Goal: Complete application form

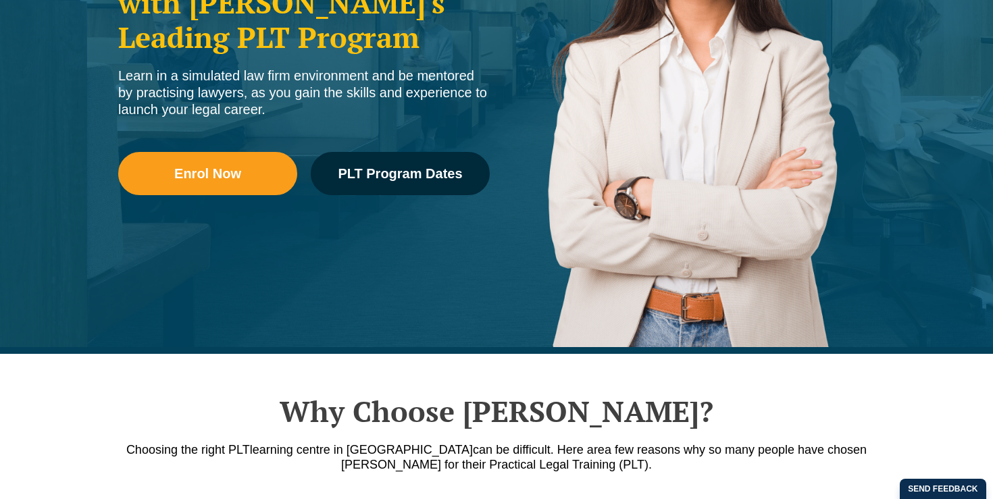
scroll to position [333, 0]
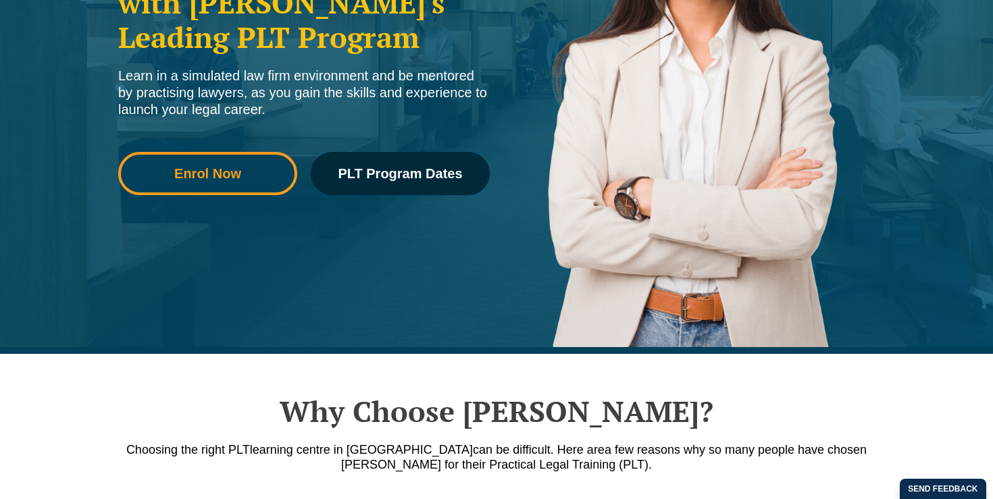
click at [255, 189] on link "Enrol Now" at bounding box center [207, 173] width 179 height 43
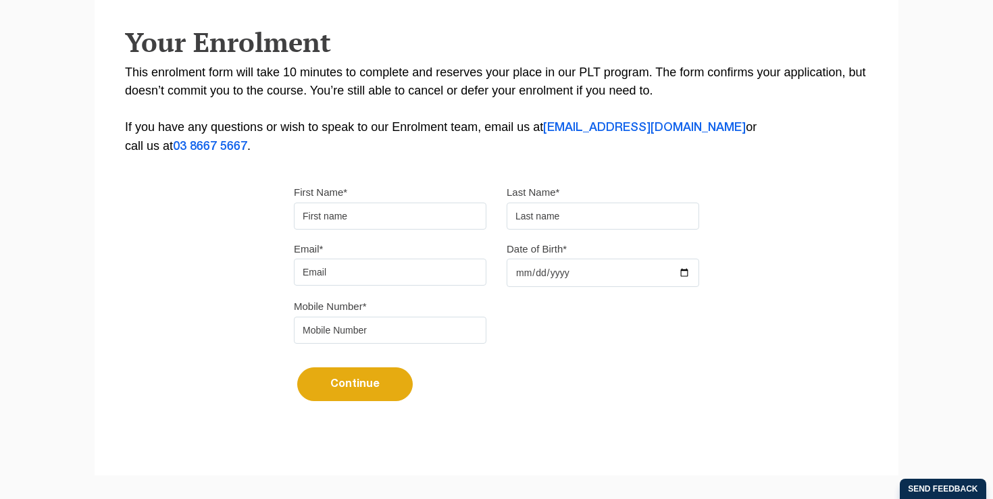
click at [357, 224] on input "First Name*" at bounding box center [390, 216] width 193 height 27
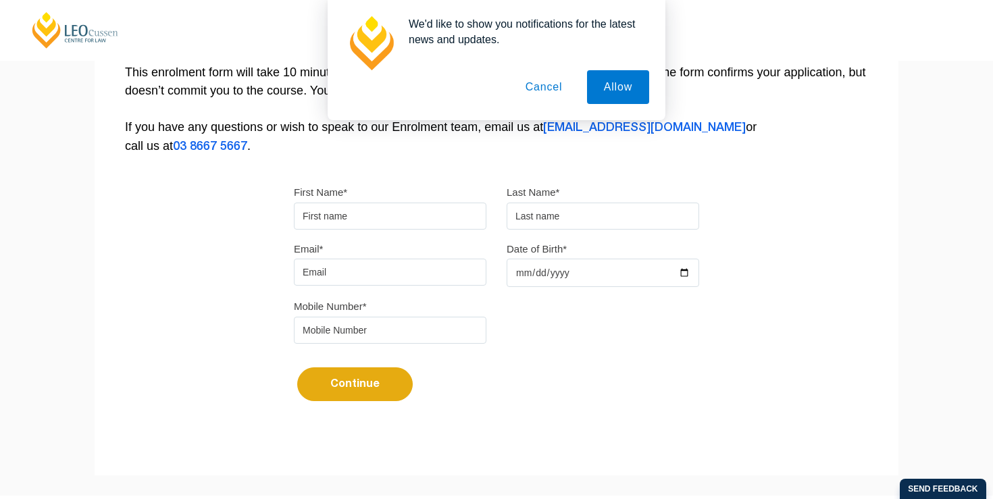
type input "Mahshid"
type input "[PERSON_NAME]"
type input "[EMAIL_ADDRESS][DOMAIN_NAME]"
type input "0426641317"
click at [496, 268] on div "Email* mahshidghafari7@gmail.com" at bounding box center [390, 263] width 213 height 47
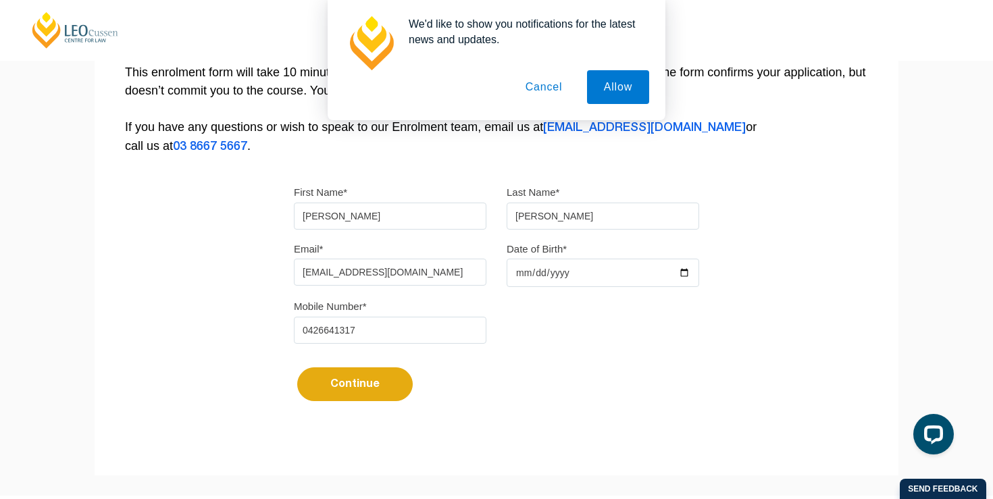
click at [521, 270] on input "Date of Birth*" at bounding box center [603, 273] width 193 height 28
click at [527, 275] on input "Date of Birth*" at bounding box center [603, 273] width 193 height 28
click at [688, 274] on input "Date of Birth*" at bounding box center [603, 273] width 193 height 28
click at [542, 277] on input "2025-10-06" at bounding box center [603, 273] width 193 height 28
click at [687, 275] on input "2025-10-06" at bounding box center [603, 273] width 193 height 28
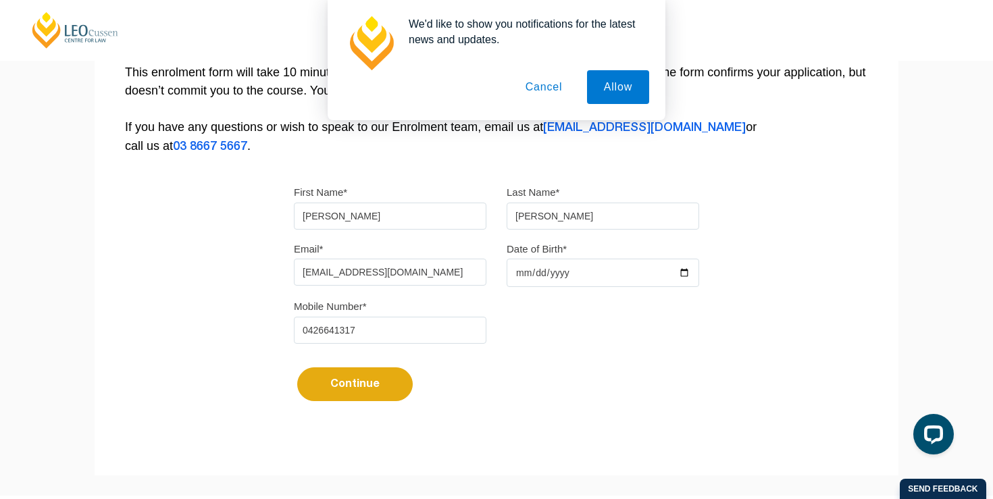
type input "2001-02-06"
click at [370, 396] on button "Continue" at bounding box center [355, 385] width 116 height 34
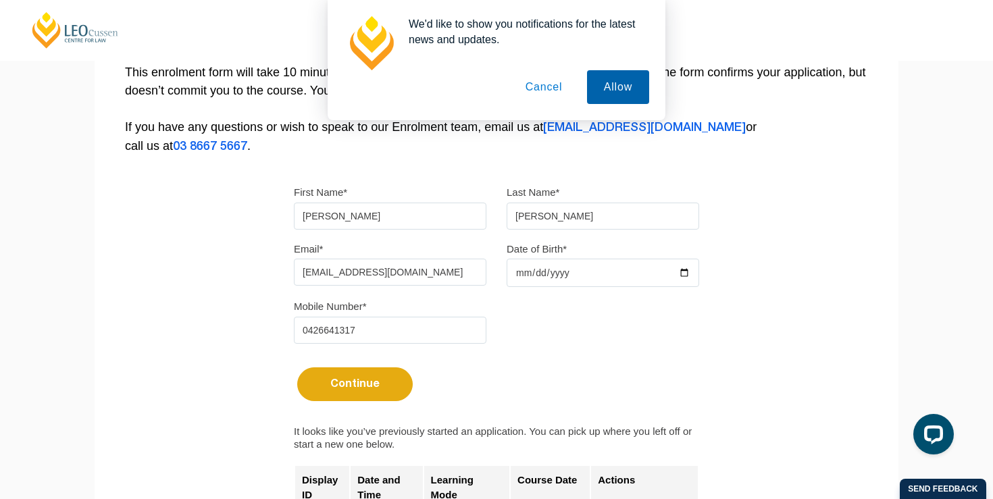
click at [601, 95] on button "Allow" at bounding box center [618, 87] width 62 height 34
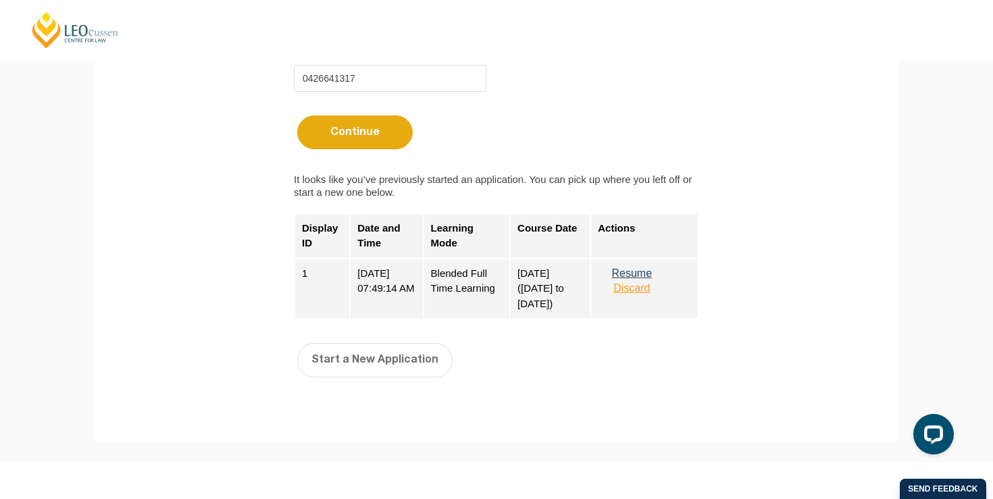
scroll to position [545, 0]
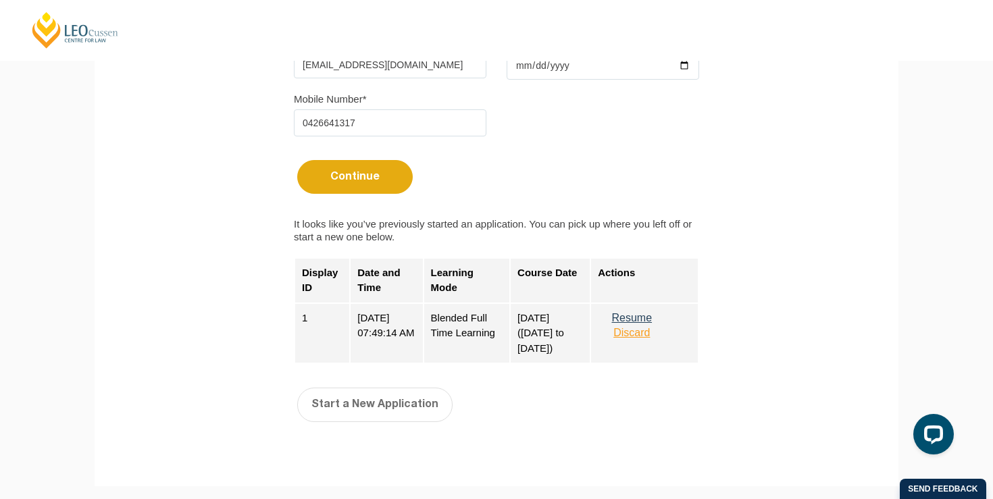
click at [345, 181] on button "Continue" at bounding box center [355, 177] width 116 height 34
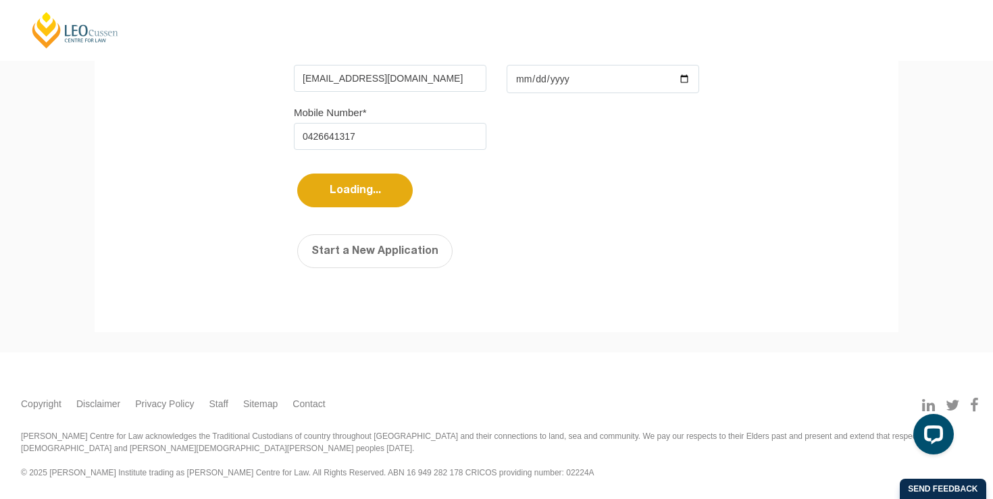
scroll to position [478, 0]
click at [345, 181] on button "Loading..." at bounding box center [355, 191] width 116 height 34
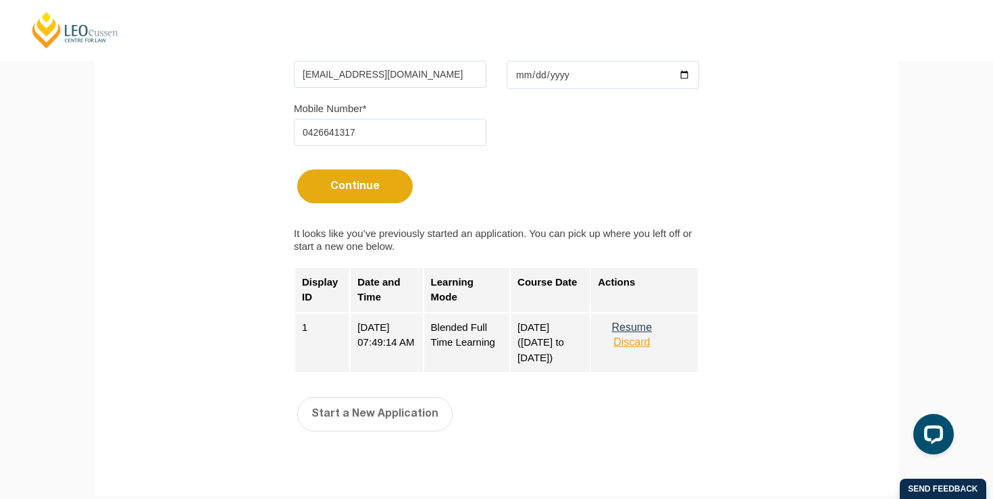
scroll to position [487, 0]
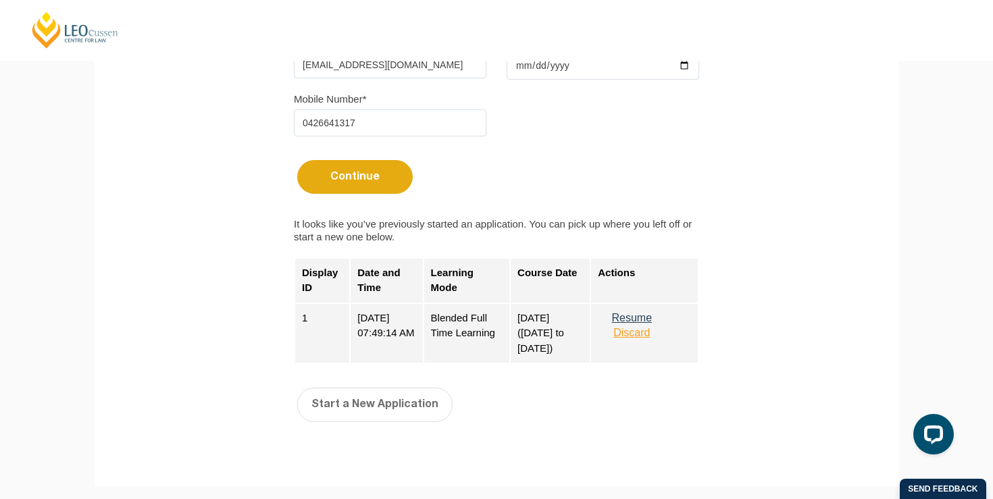
click at [634, 324] on button "Resume" at bounding box center [632, 318] width 68 height 12
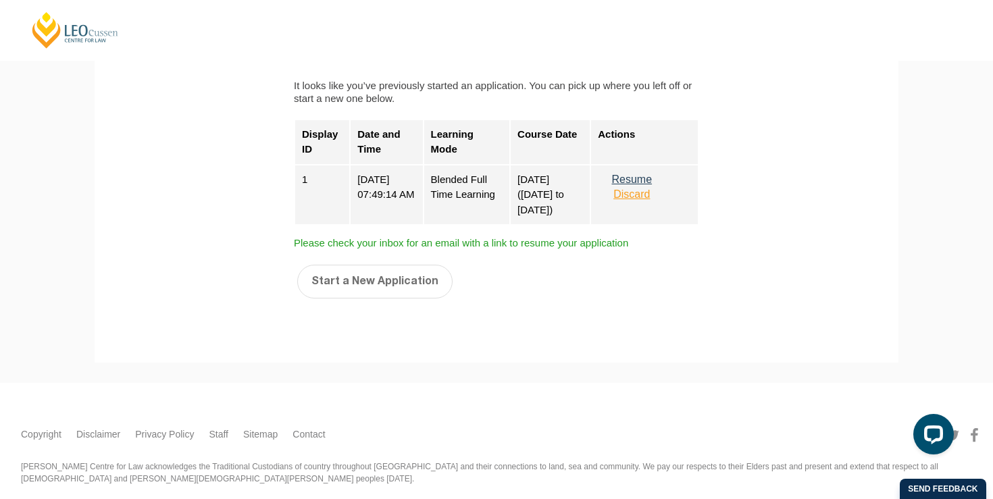
scroll to position [661, 0]
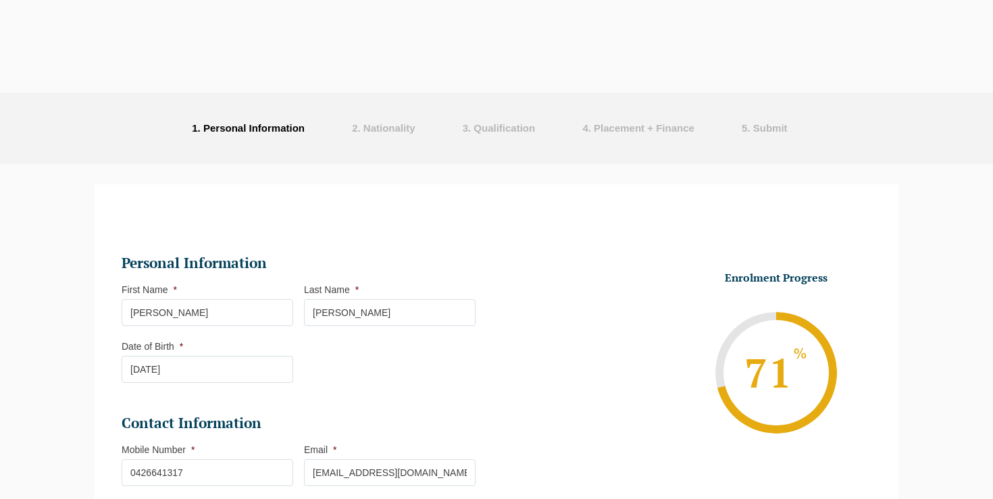
select select "Blended Full Time Learning"
select select "VIC"
select select
select select "December 2025 (08-Dec-2025 to 16-May-2026)"
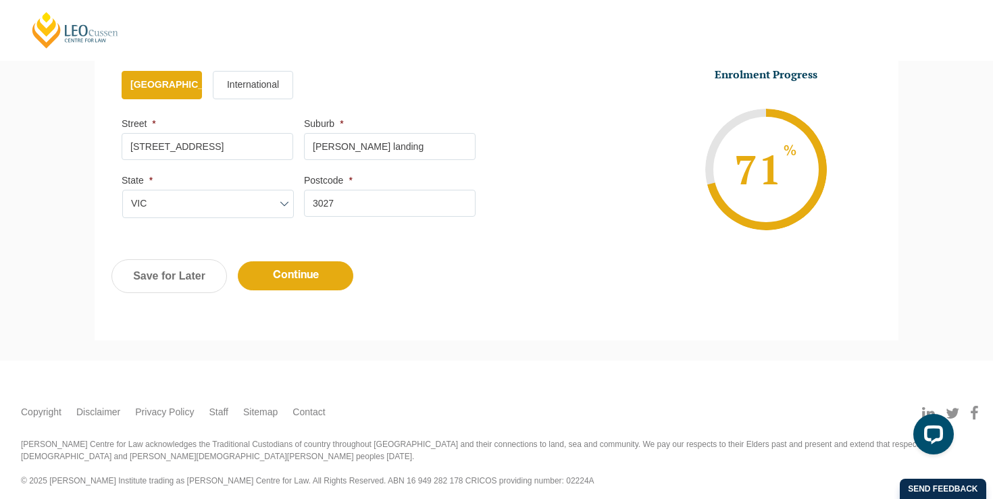
scroll to position [830, 0]
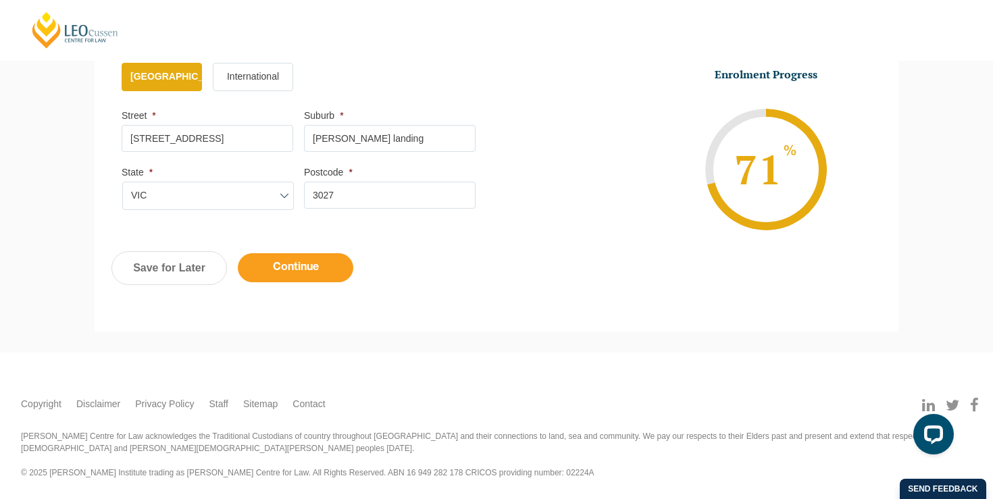
click at [284, 270] on input "Continue" at bounding box center [296, 267] width 116 height 29
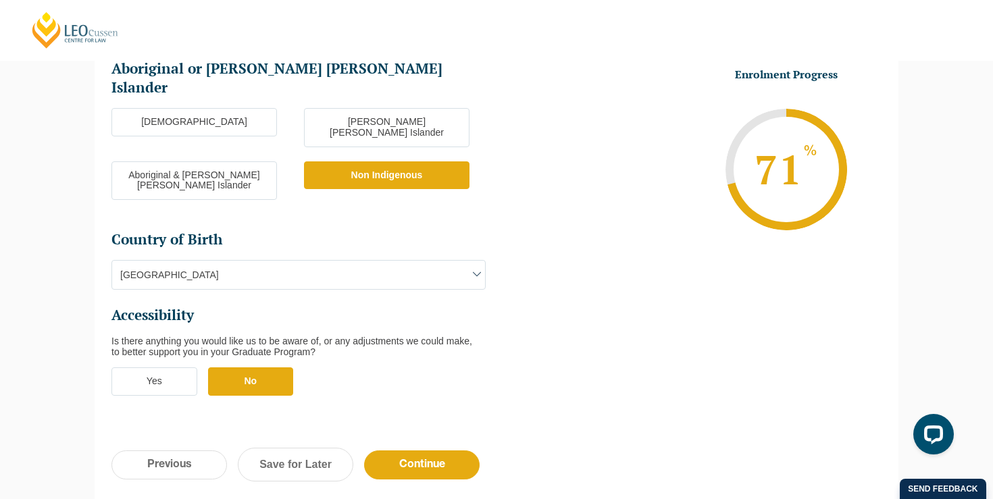
scroll to position [379, 0]
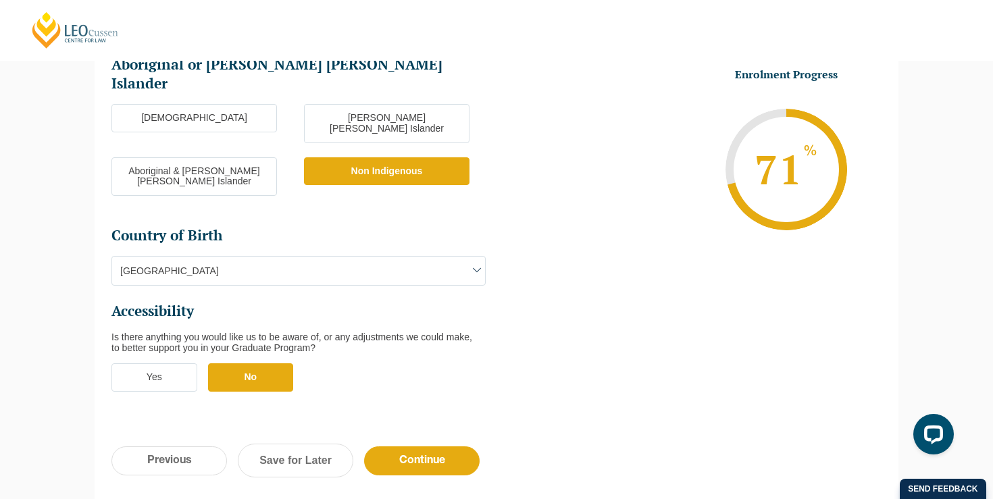
click at [229, 363] on label "No" at bounding box center [251, 377] width 86 height 28
click at [0, 0] on input "No" at bounding box center [0, 0] width 0 height 0
click at [384, 447] on input "Continue" at bounding box center [422, 461] width 116 height 29
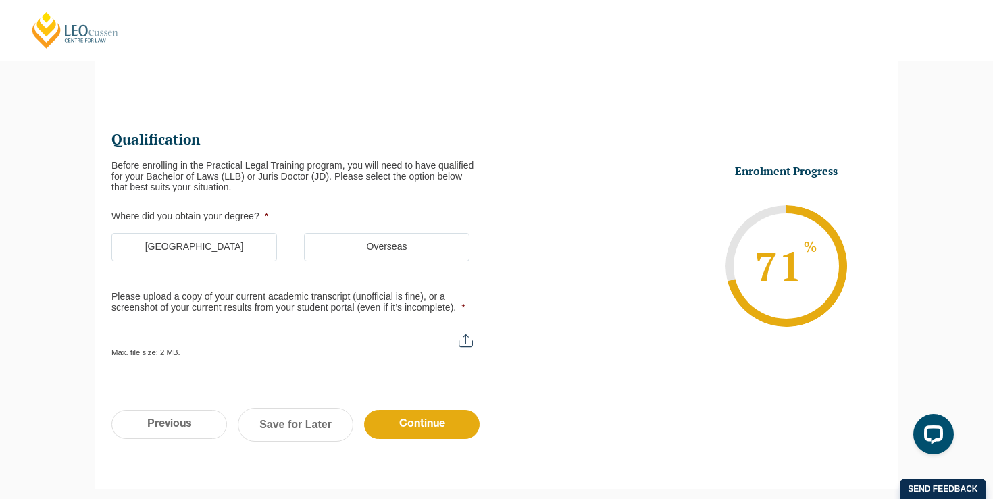
scroll to position [117, 0]
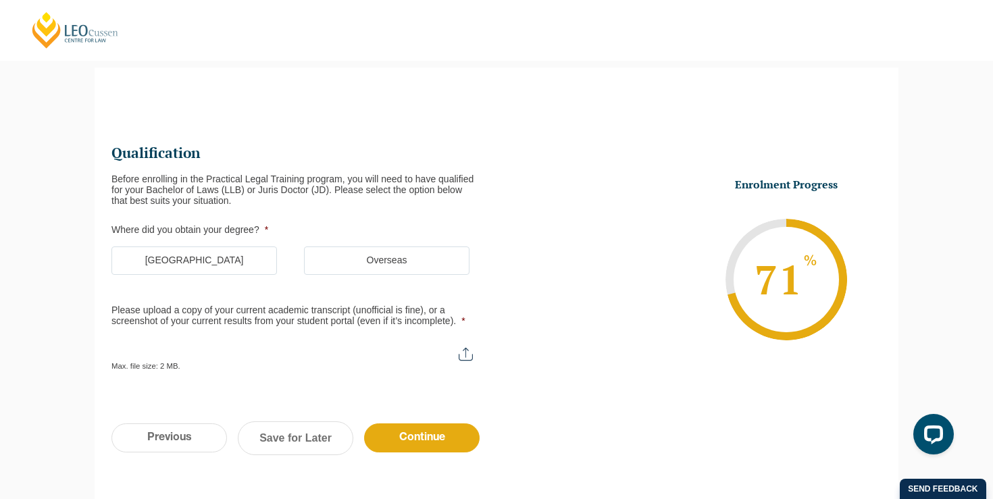
click at [261, 268] on label "Australia" at bounding box center [194, 261] width 166 height 28
click at [0, 0] on input "Australia" at bounding box center [0, 0] width 0 height 0
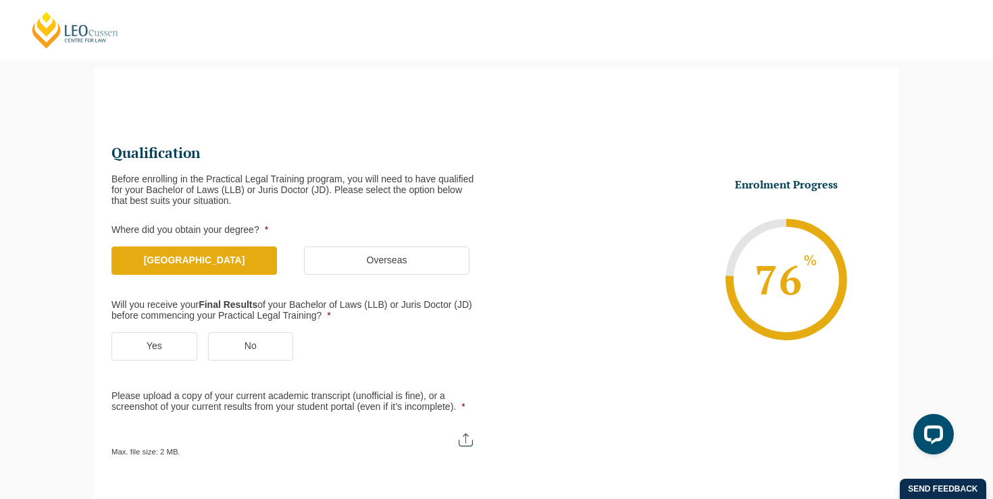
click at [177, 345] on label "Yes" at bounding box center [154, 346] width 86 height 28
click at [0, 0] on input "Yes" at bounding box center [0, 0] width 0 height 0
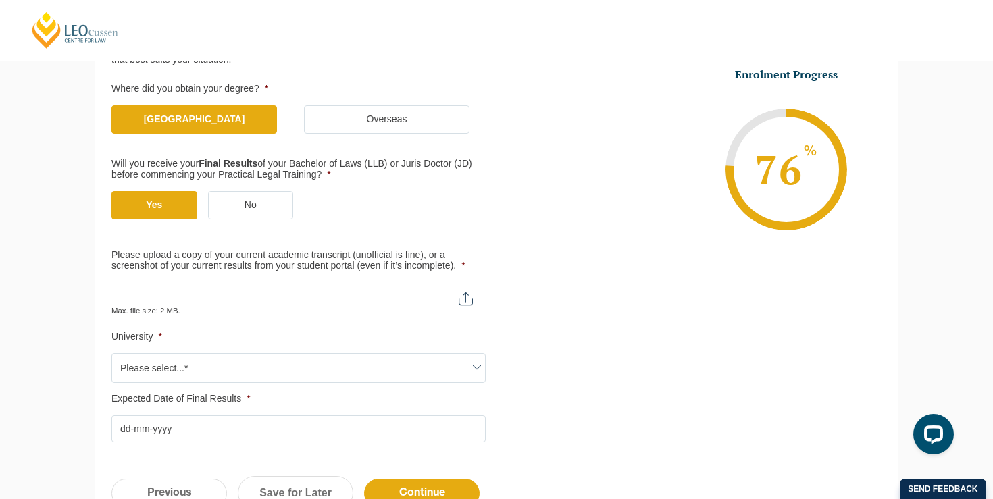
scroll to position [259, 0]
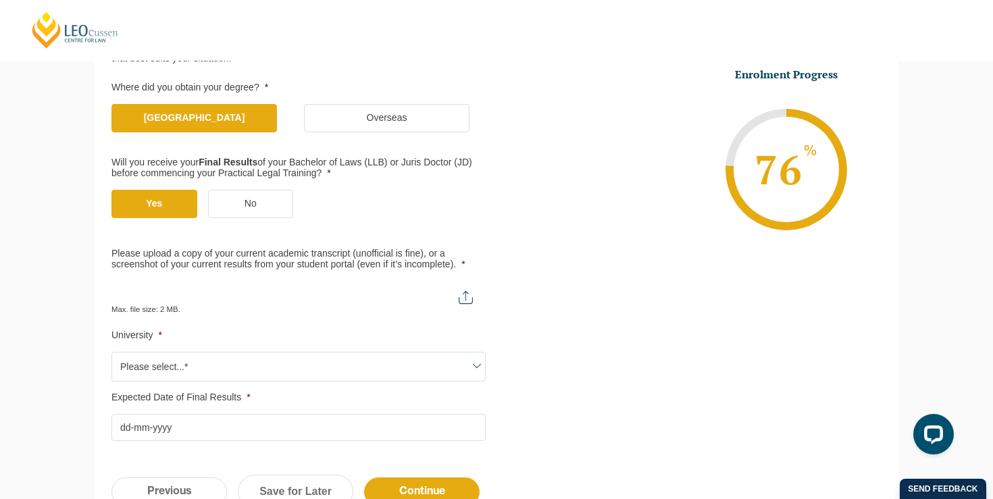
click at [472, 304] on div "Max. file size: 2 MB." at bounding box center [298, 298] width 374 height 34
click at [465, 299] on input "Please upload a copy of your current academic transcript (unofficial is fine), …" at bounding box center [298, 292] width 374 height 23
type input "C:\fakepath\Transcript.pdf"
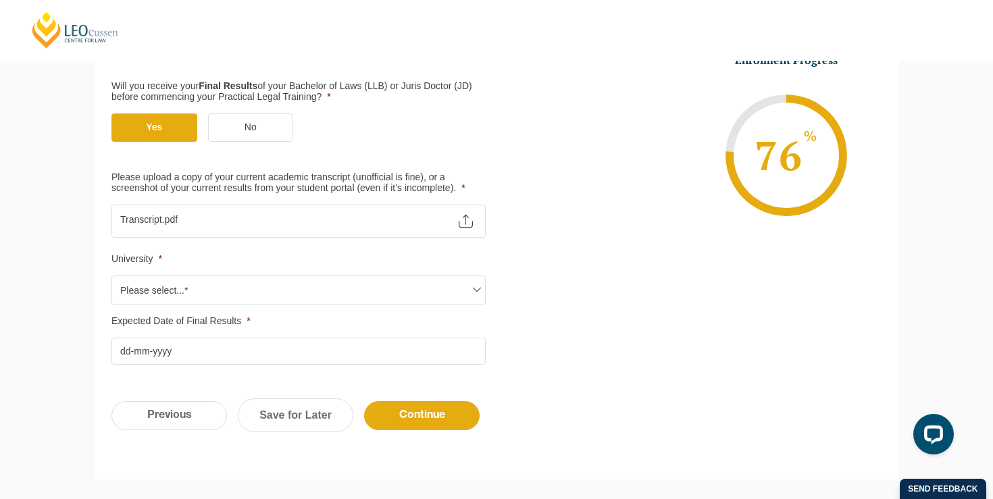
scroll to position [338, 0]
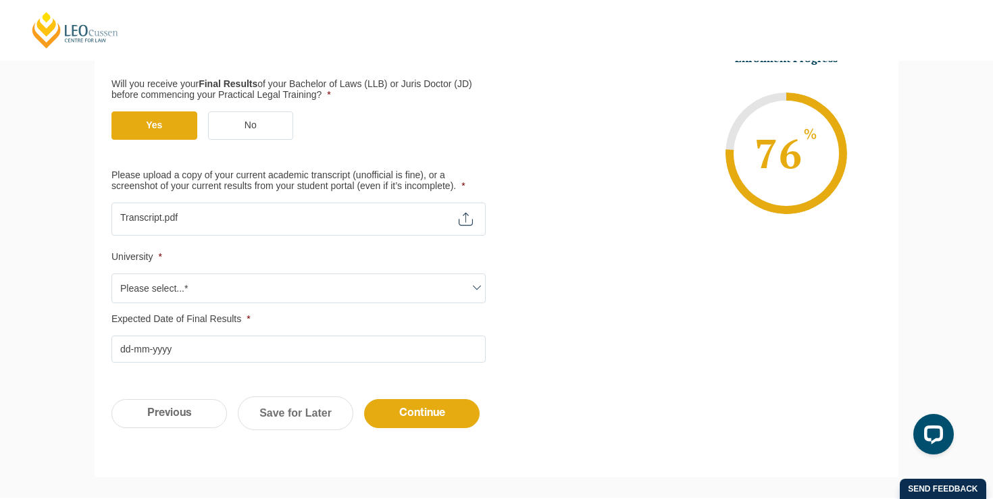
click at [299, 291] on span "Please select...*" at bounding box center [298, 288] width 373 height 28
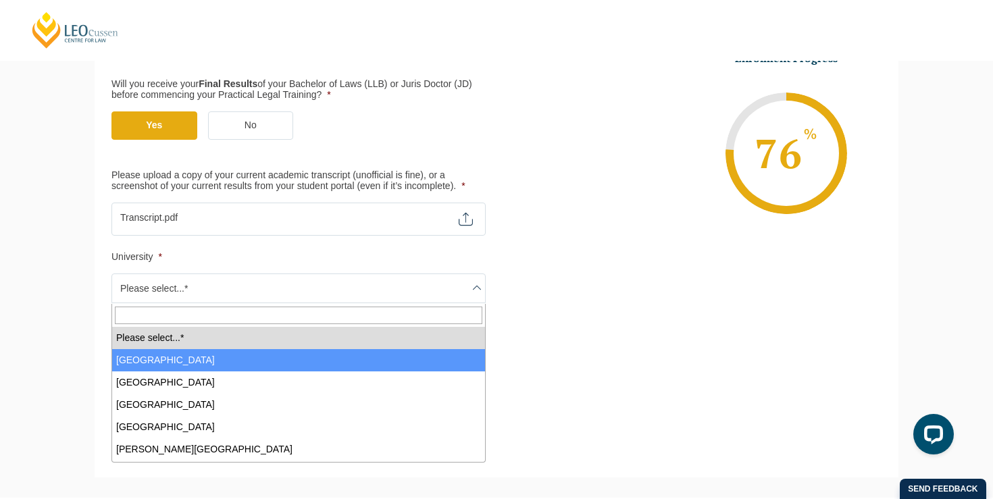
select select "Australian Catholic University"
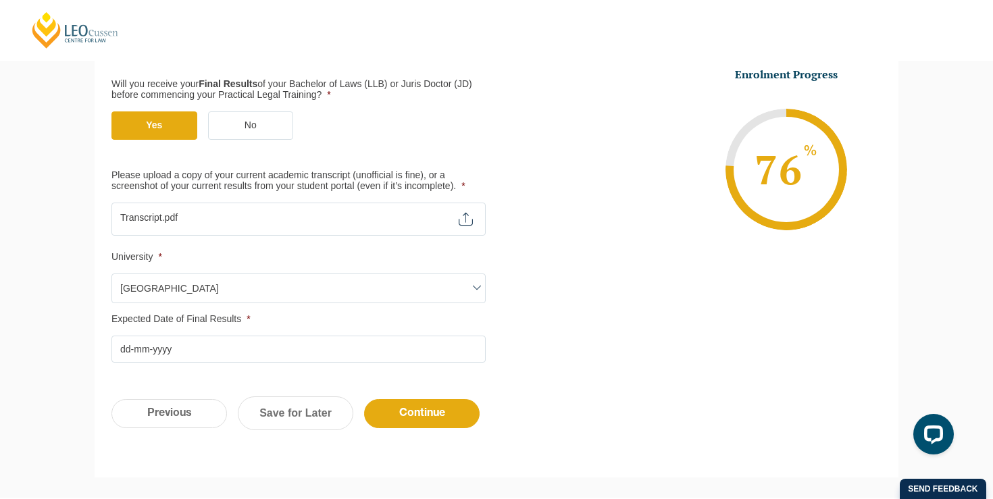
click at [218, 360] on input "Expected Date of Final Results *" at bounding box center [298, 349] width 374 height 27
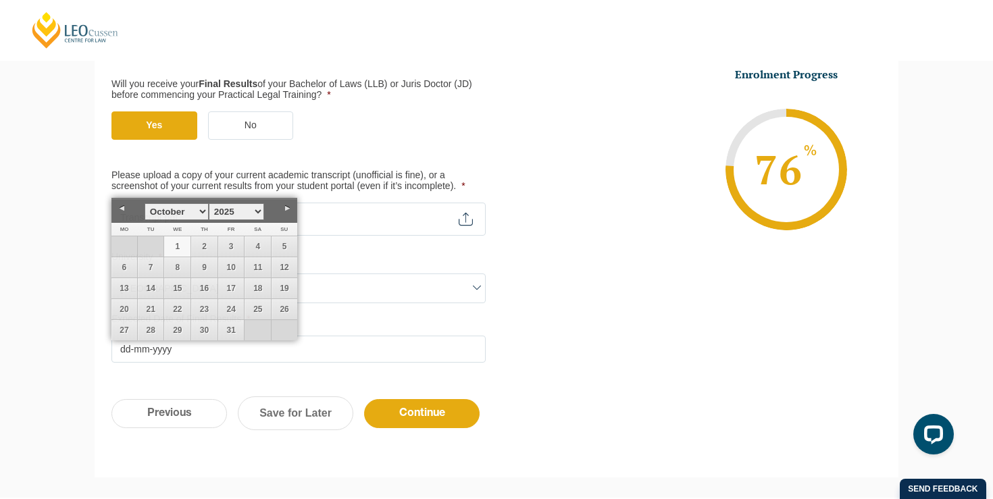
click at [109, 353] on div "Qualification Before enrolling in the Practical Legal Training program, you wil…" at bounding box center [497, 125] width 804 height 516
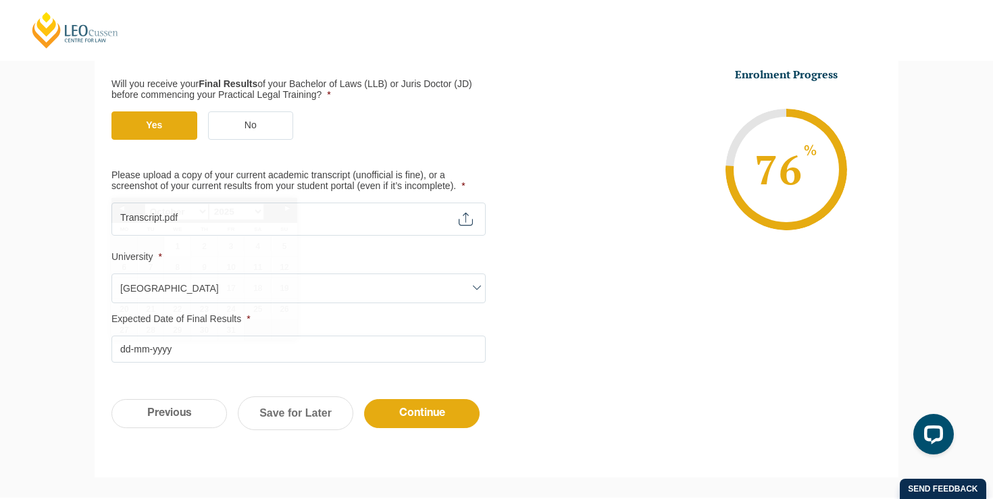
click at [167, 353] on input "Expected Date of Final Results *" at bounding box center [298, 349] width 374 height 27
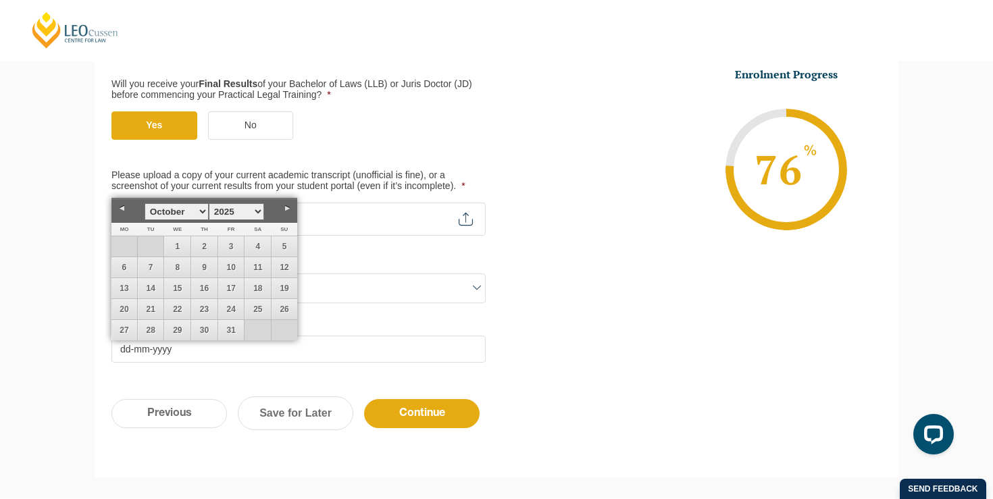
click at [184, 210] on select "January February March April May June July August September October November De…" at bounding box center [177, 211] width 64 height 17
click at [213, 213] on select "1925 1926 1927 1928 1929 1930 1931 1932 1933 1934 1935 1936 1937 1938 1939 1940…" at bounding box center [237, 211] width 56 height 17
click at [245, 324] on link "30" at bounding box center [258, 330] width 26 height 20
type input "30-11-2024"
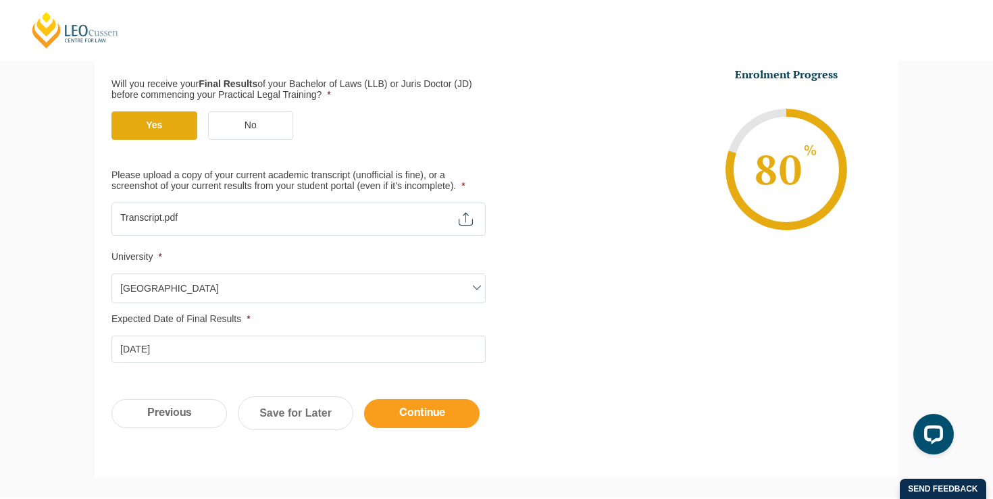
click at [396, 413] on input "Continue" at bounding box center [422, 413] width 116 height 29
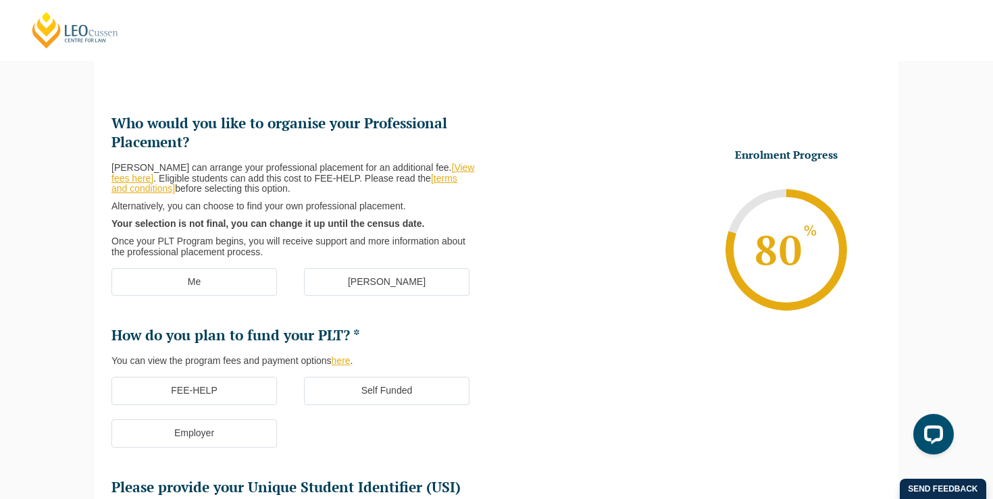
scroll to position [117, 0]
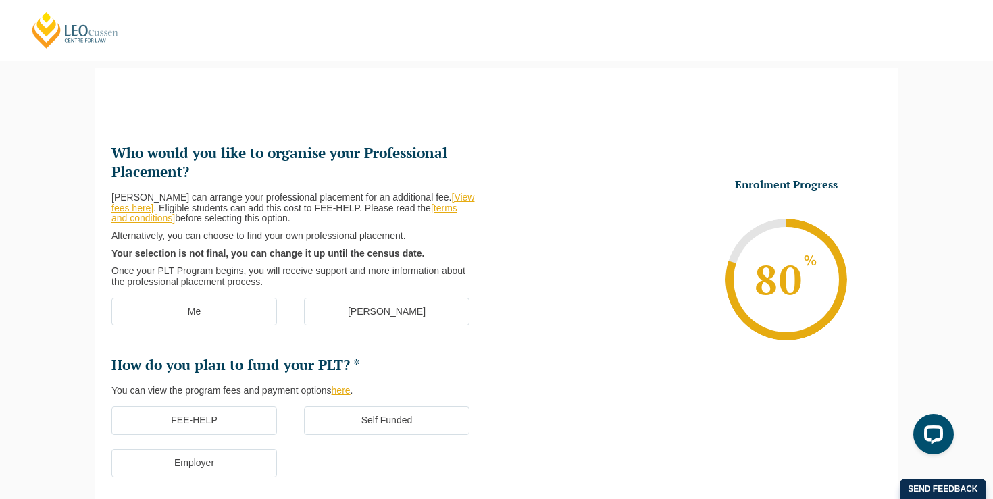
click at [309, 305] on label "[PERSON_NAME]" at bounding box center [387, 312] width 166 height 28
click at [0, 0] on input "[PERSON_NAME]" at bounding box center [0, 0] width 0 height 0
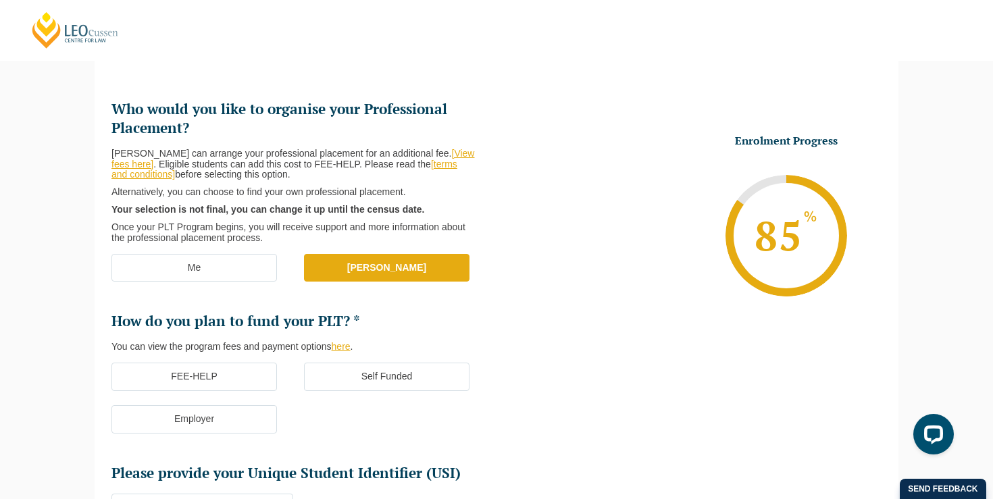
scroll to position [166, 0]
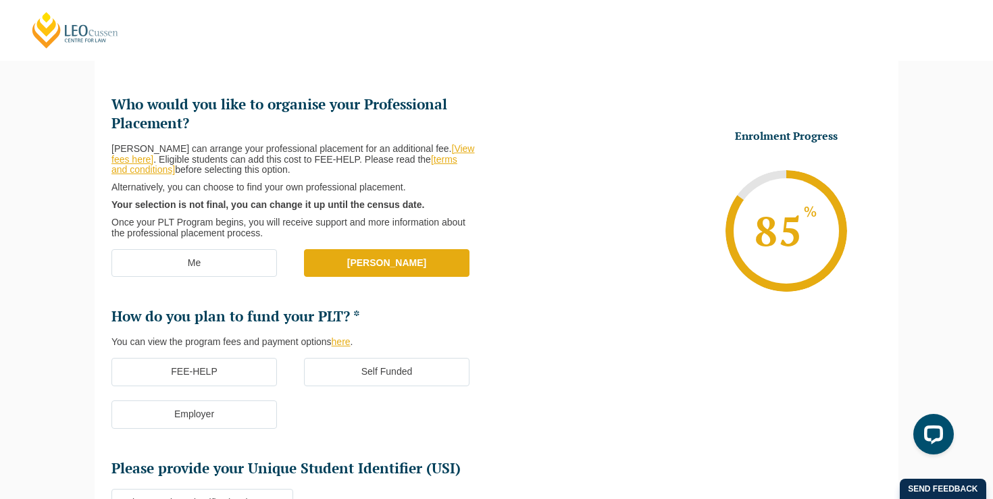
click at [239, 370] on label "FEE-HELP" at bounding box center [194, 372] width 166 height 28
click at [0, 0] on input "FEE-HELP" at bounding box center [0, 0] width 0 height 0
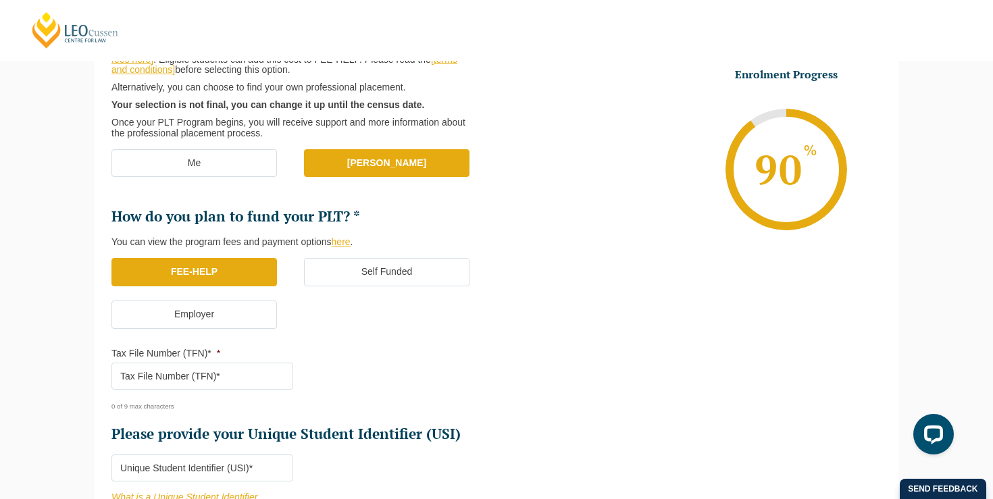
scroll to position [273, 0]
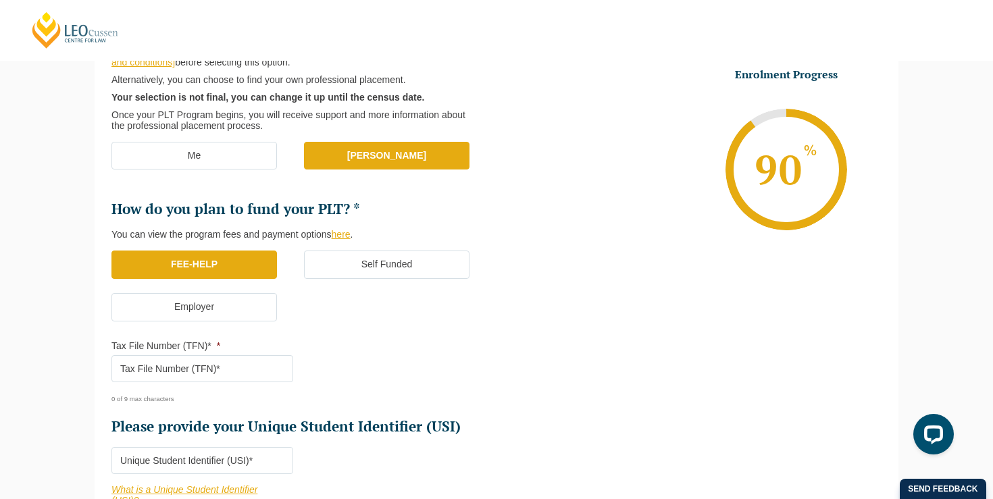
click at [229, 371] on input "Tax File Number (TFN)* *" at bounding box center [202, 368] width 182 height 27
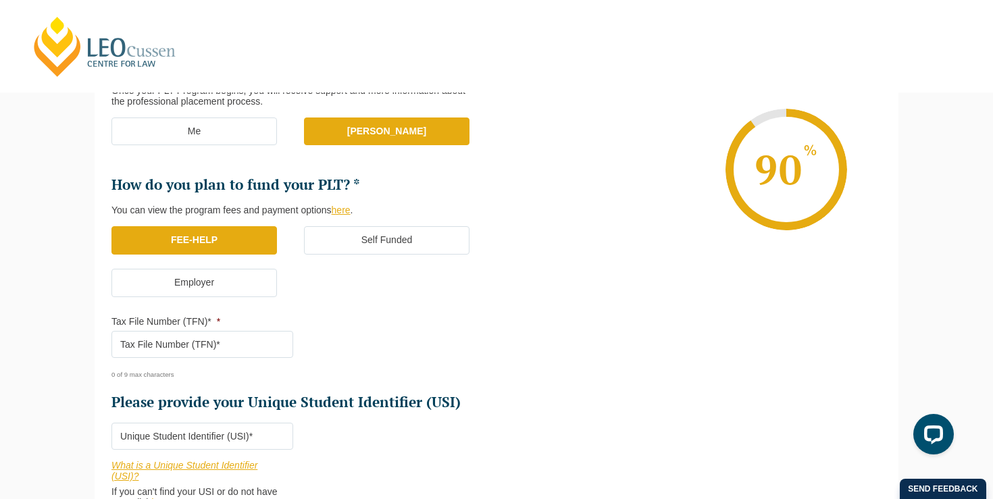
scroll to position [306, 0]
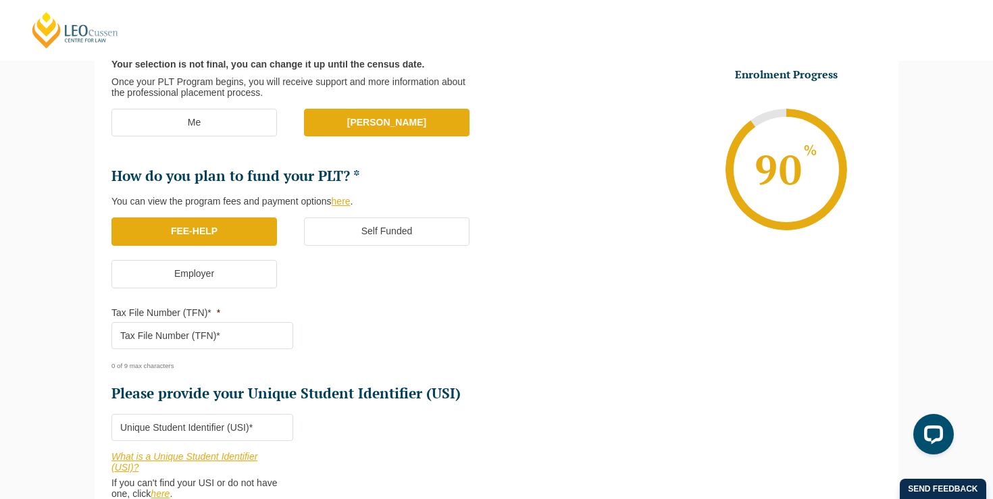
click at [230, 336] on input "Tax File Number (TFN)* *" at bounding box center [202, 335] width 182 height 27
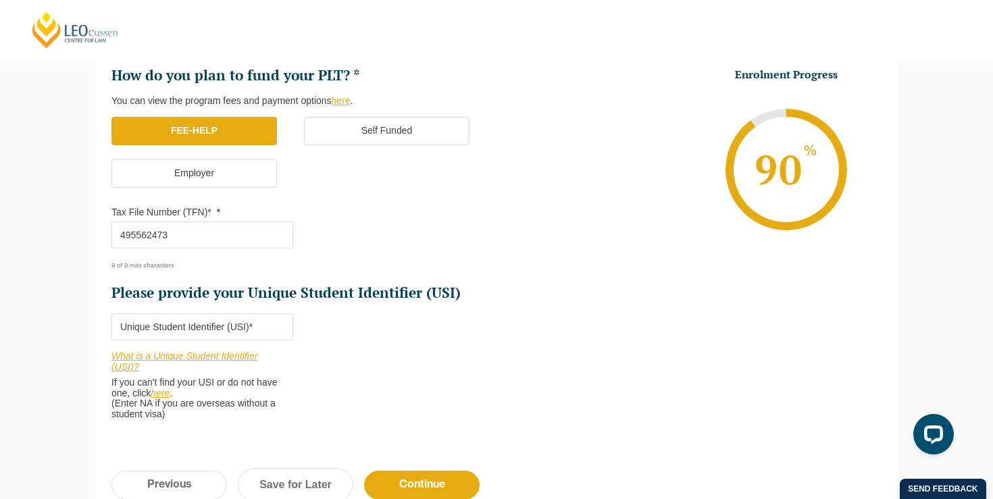
scroll to position [407, 0]
type input "495562473"
click at [203, 325] on input "Please provide your Unique Student Identifier (USI) *" at bounding box center [202, 326] width 182 height 27
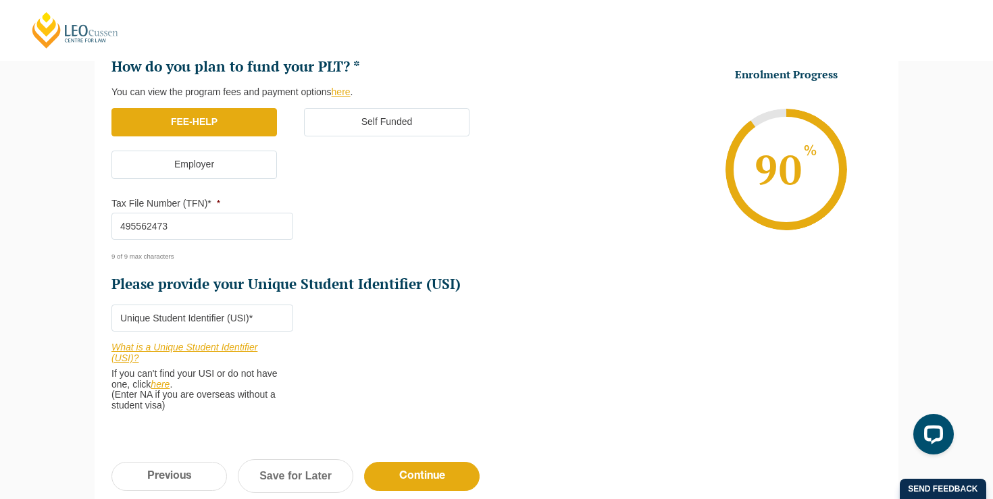
scroll to position [419, 0]
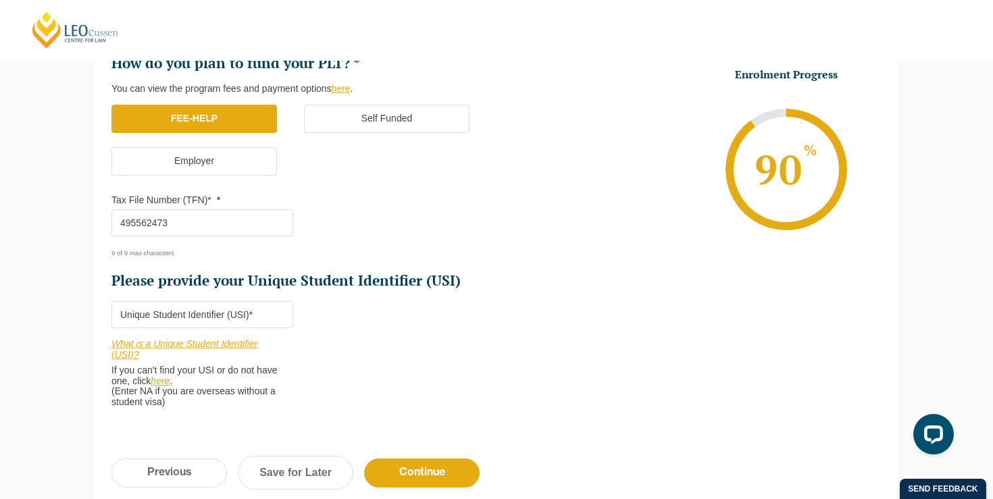
click at [170, 380] on link "here" at bounding box center [160, 381] width 19 height 11
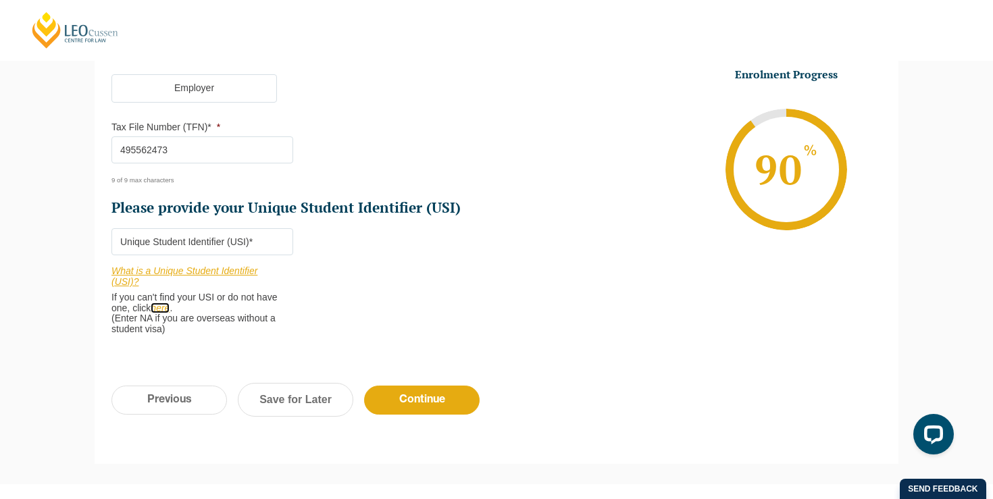
scroll to position [492, 0]
click at [229, 245] on input "Please provide your Unique Student Identifier (USI) *" at bounding box center [202, 241] width 182 height 27
paste input "SWLGFGVPM7"
type input "SWLGFGVPM7"
click at [403, 405] on input "Continue" at bounding box center [422, 399] width 116 height 29
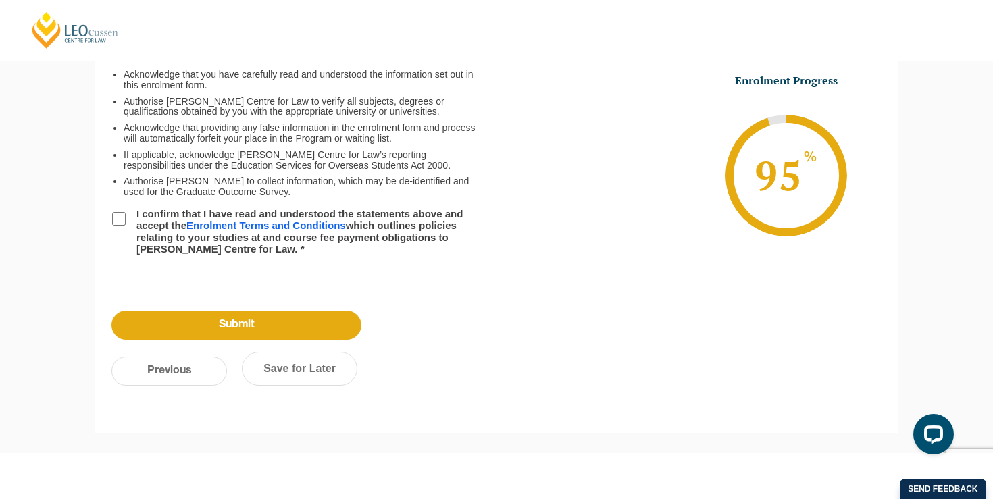
scroll to position [117, 0]
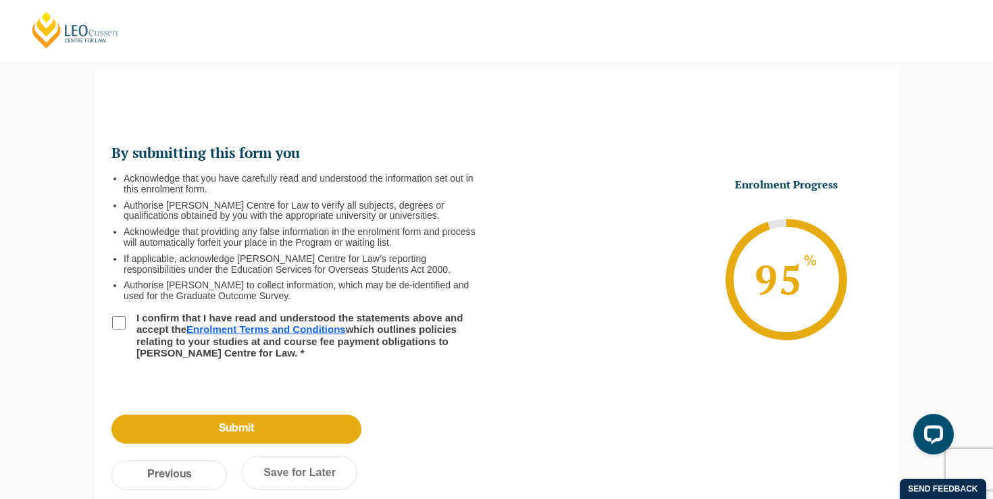
click at [129, 324] on label "I confirm that I have read and understood the statements above and accept the E…" at bounding box center [301, 335] width 347 height 47
click at [126, 324] on input "I confirm that I have read and understood the statements above and accept the E…" at bounding box center [119, 323] width 14 height 14
checkbox input "true"
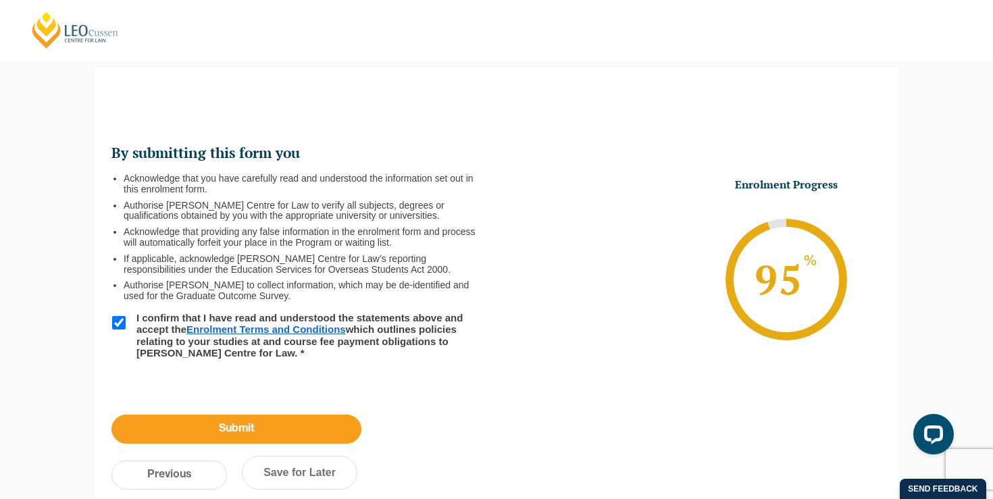
click at [229, 425] on input "Submit" at bounding box center [236, 429] width 250 height 29
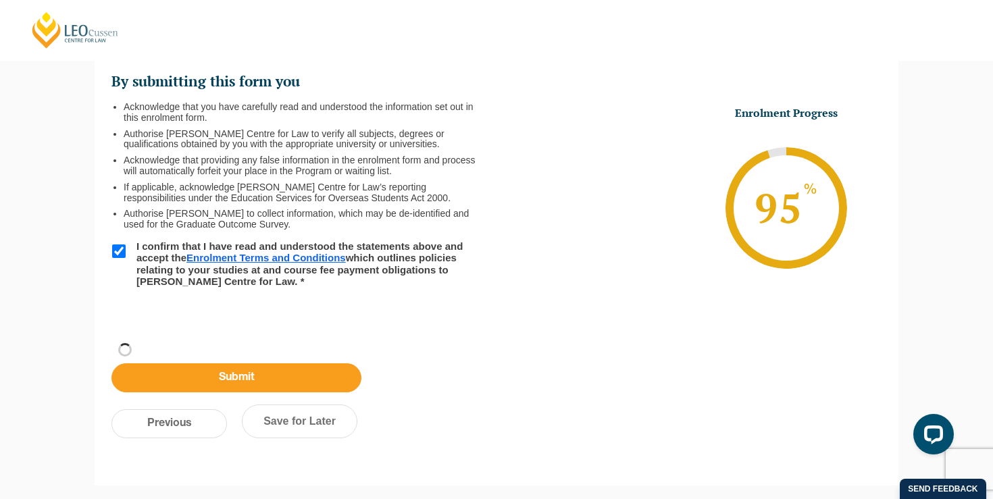
scroll to position [45, 0]
